Goal: Task Accomplishment & Management: Manage account settings

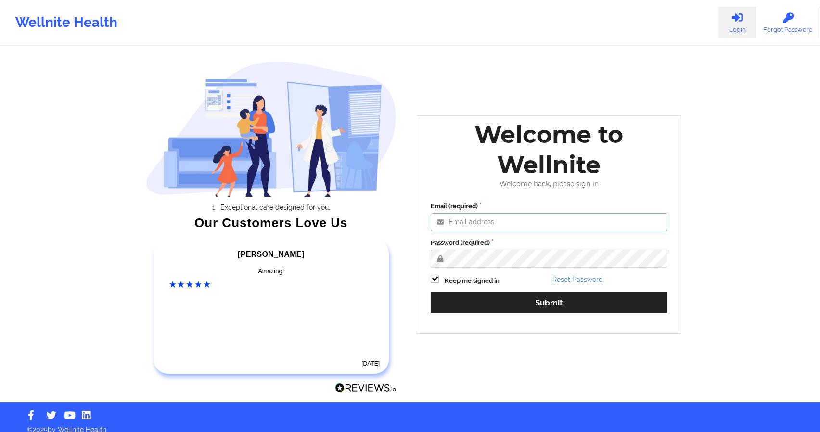
type input "[EMAIL_ADDRESS][DOMAIN_NAME]"
click at [549, 222] on input "[EMAIL_ADDRESS][DOMAIN_NAME]" at bounding box center [549, 222] width 237 height 18
click at [503, 177] on div "Welcome to Wellnite" at bounding box center [549, 149] width 250 height 61
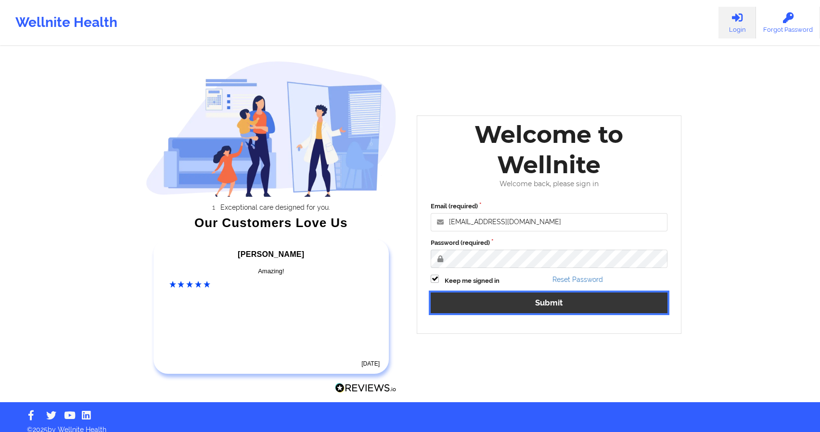
click at [515, 307] on button "Submit" at bounding box center [549, 303] width 237 height 21
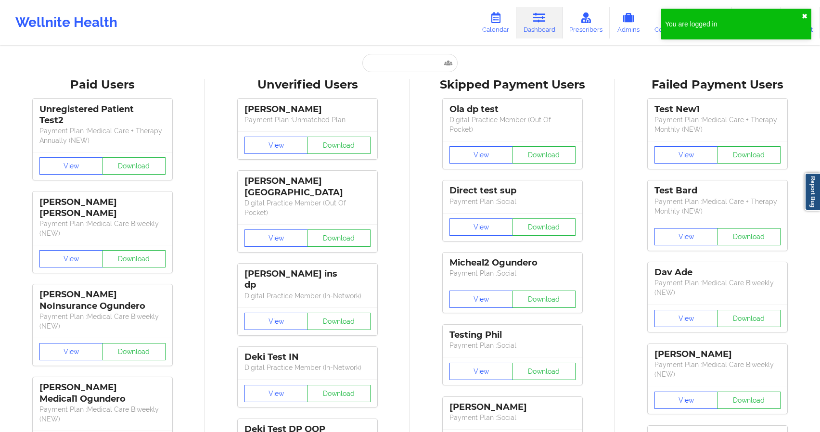
click at [804, 17] on button "✖︎" at bounding box center [805, 17] width 6 height 8
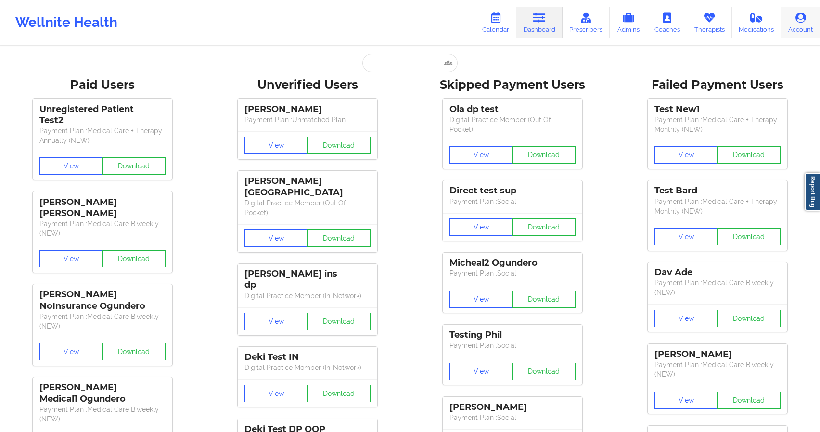
click at [797, 23] on icon at bounding box center [801, 18] width 13 height 11
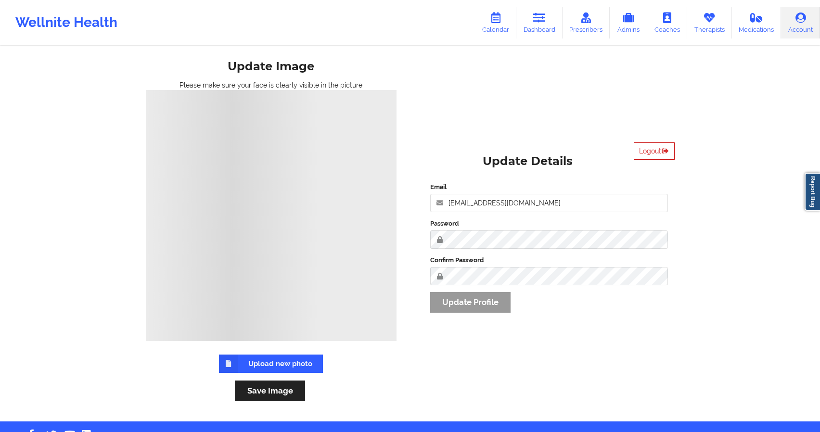
click at [646, 147] on button "Logout" at bounding box center [654, 150] width 41 height 17
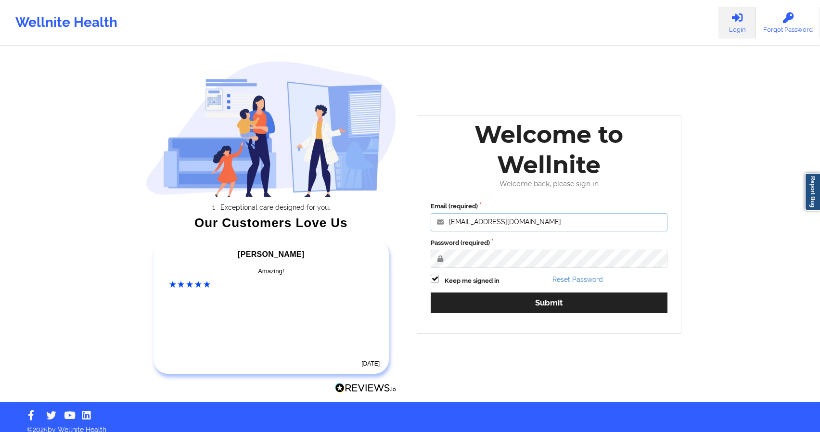
click at [542, 222] on input "[EMAIL_ADDRESS][DOMAIN_NAME]" at bounding box center [549, 222] width 237 height 18
